Goal: Browse casually

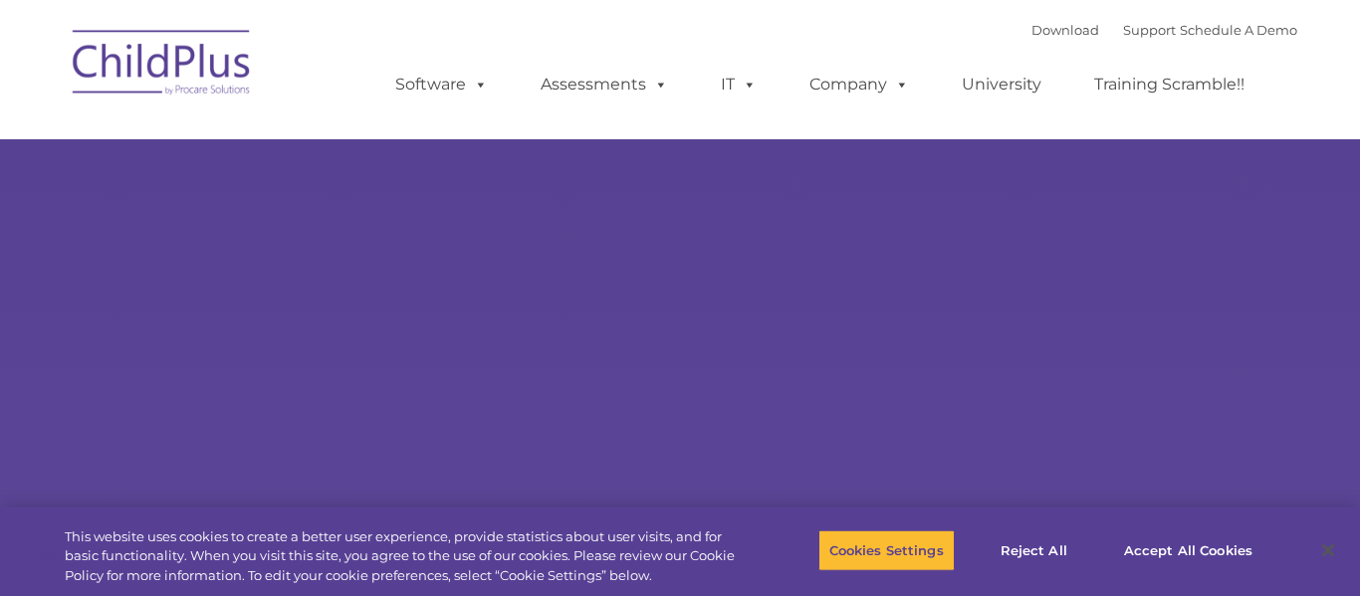
type input ""
select select "MEDIUM"
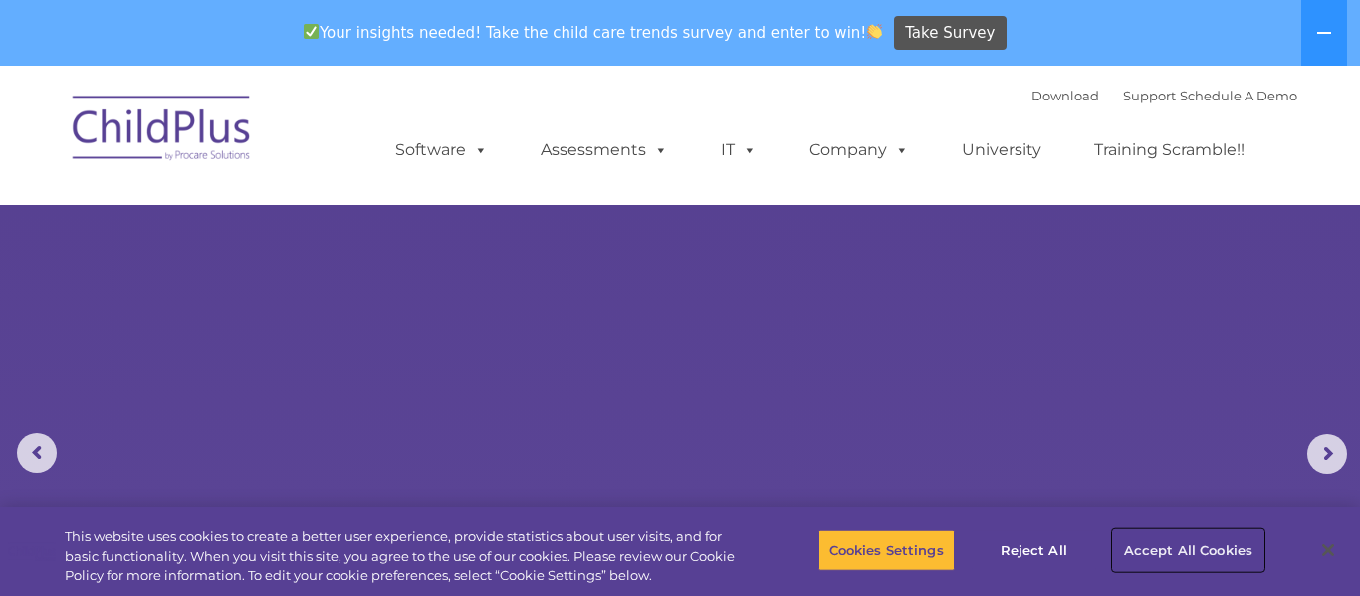
click at [1135, 547] on button "Accept All Cookies" at bounding box center [1188, 551] width 150 height 42
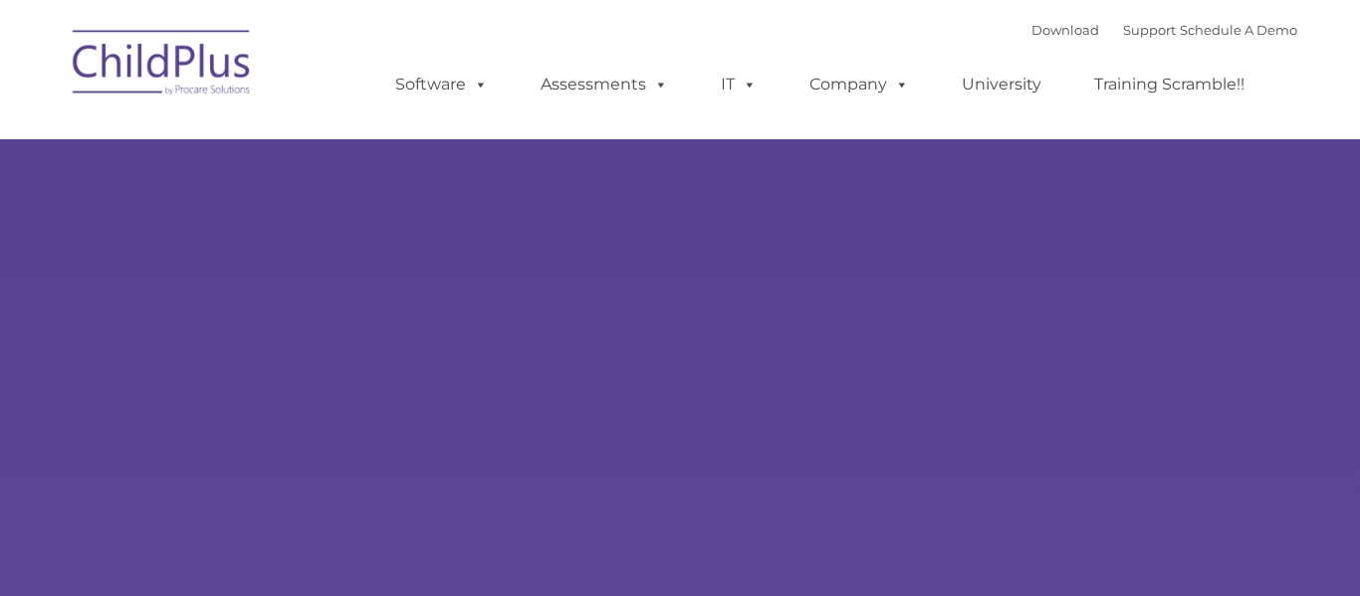
select select "MEDIUM"
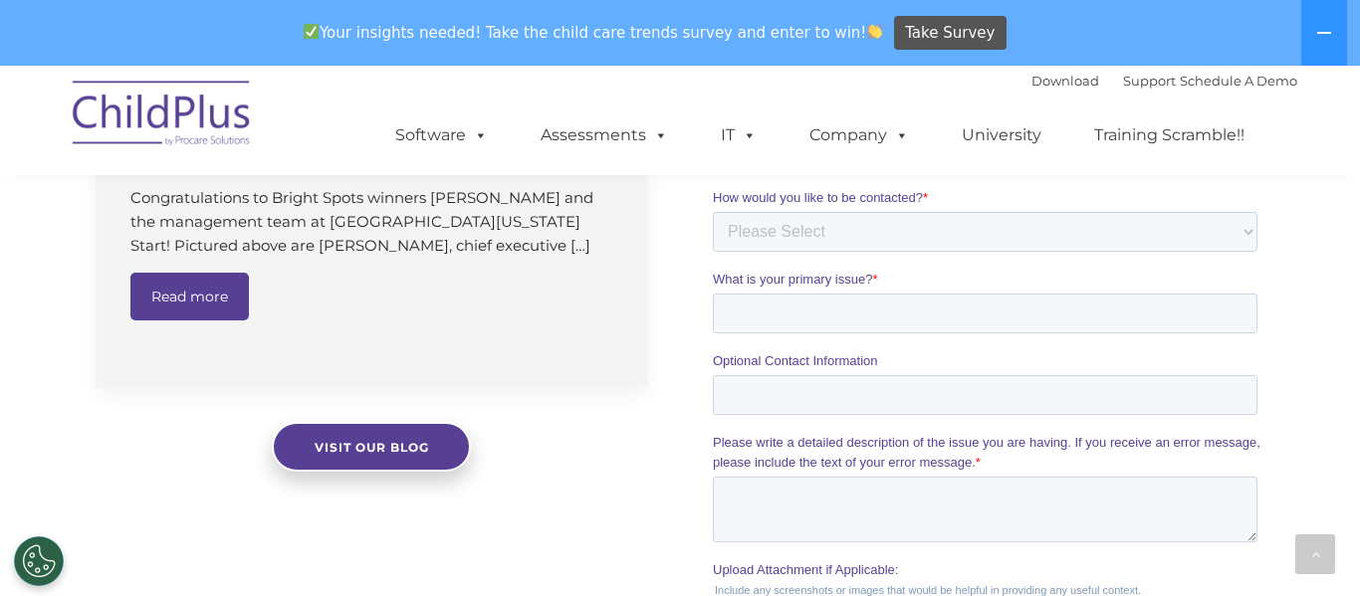
scroll to position [1652, 0]
